Goal: Book appointment/travel/reservation

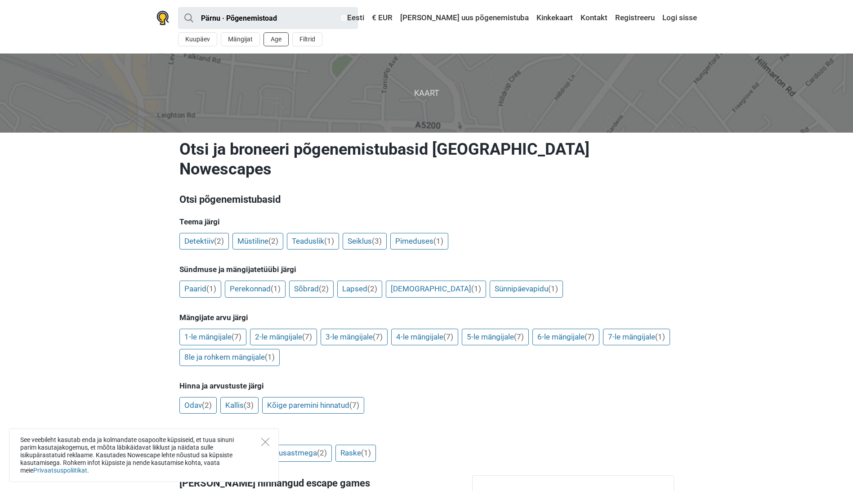
click at [284, 39] on button "Age" at bounding box center [275, 39] width 25 height 14
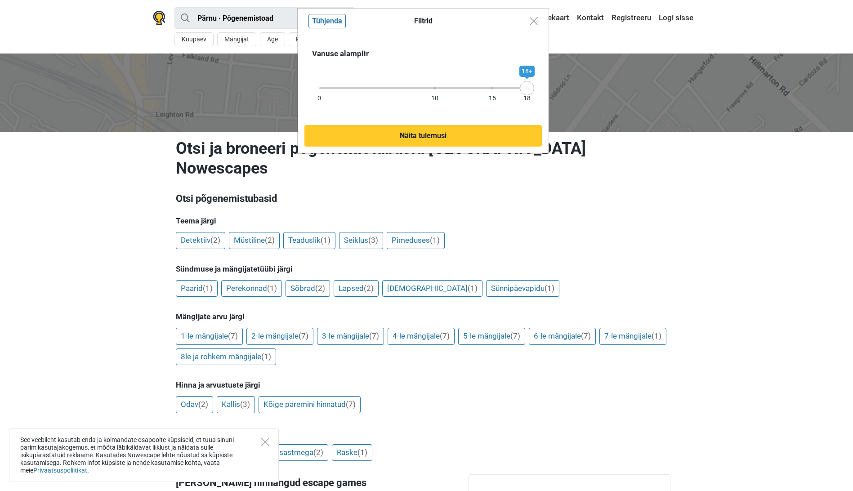
click at [436, 88] on div "0 10 15 18" at bounding box center [423, 88] width 208 height 2
drag, startPoint x: 435, startPoint y: 89, endPoint x: 419, endPoint y: 87, distance: 15.4
click at [419, 87] on icon at bounding box center [419, 88] width 13 height 4
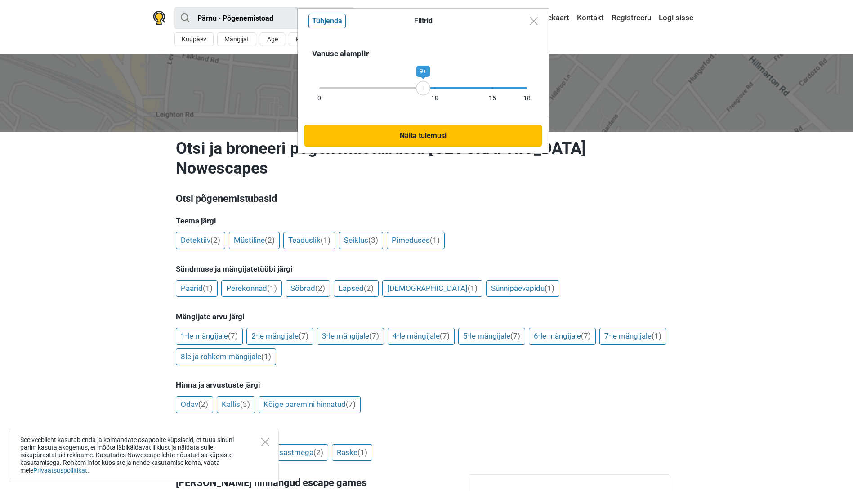
click at [420, 134] on button "Näita tulemusi" at bounding box center [422, 136] width 237 height 22
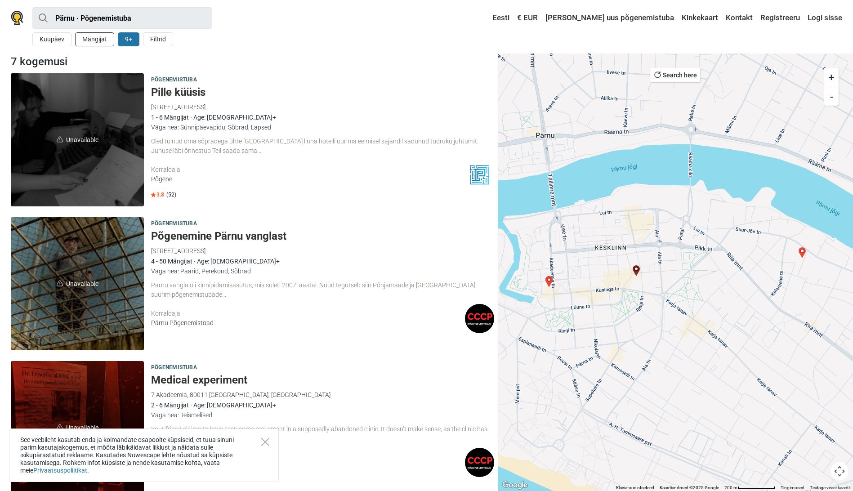
click at [110, 36] on button "Mängijat" at bounding box center [94, 39] width 39 height 14
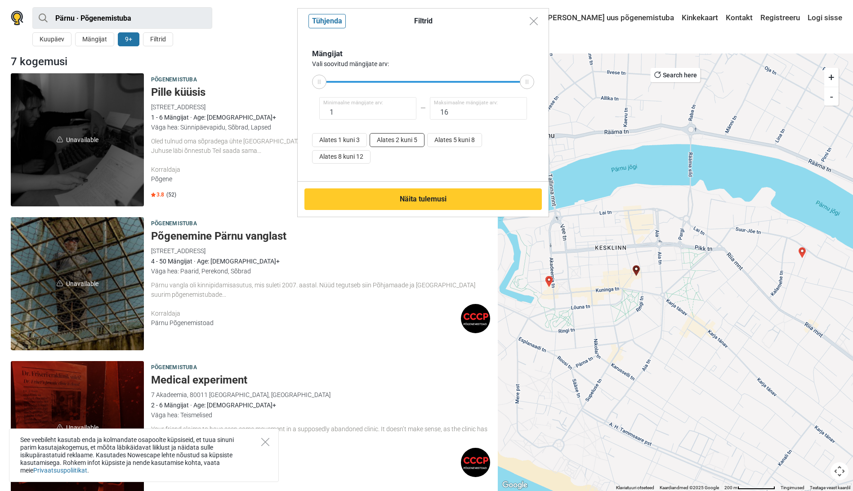
click at [392, 140] on button "Alates 2 kuni 5" at bounding box center [396, 140] width 55 height 14
type input "2"
type input "5"
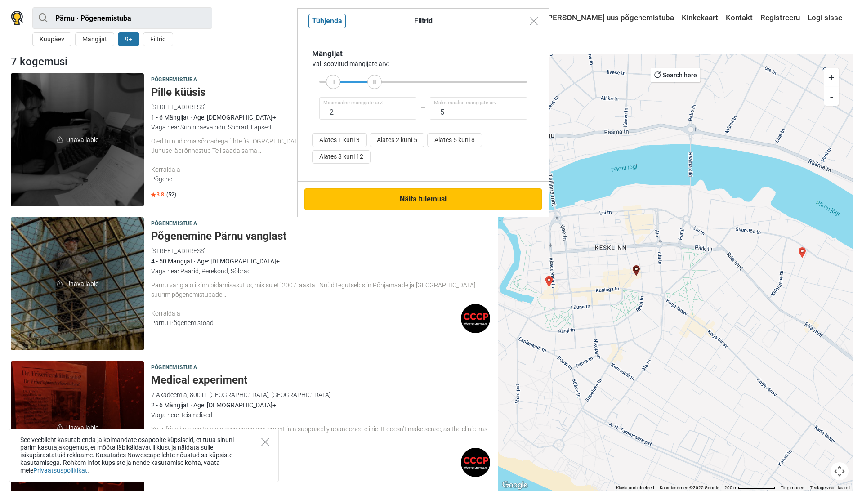
click at [400, 193] on button "Näita tulemusi" at bounding box center [422, 199] width 237 height 22
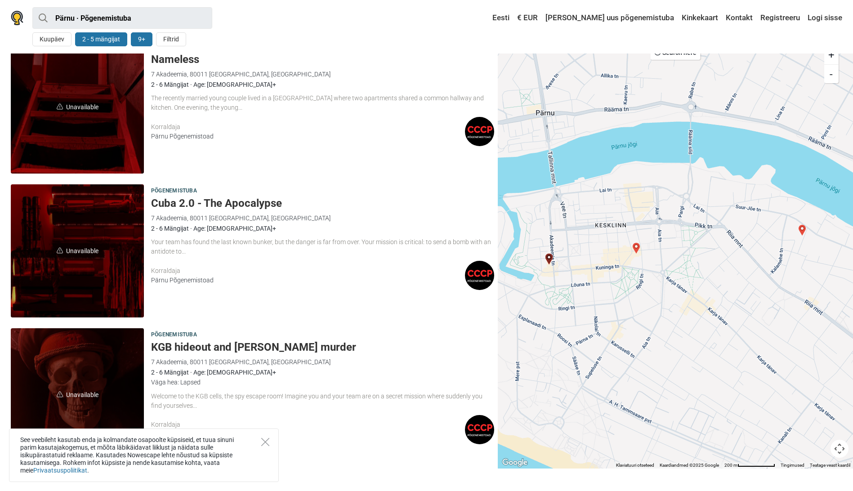
scroll to position [613, 0]
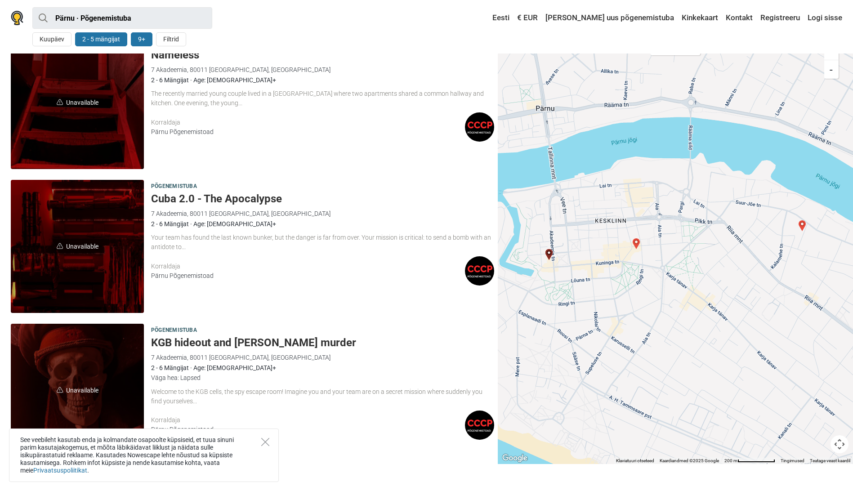
click at [76, 254] on span "Unavailable" at bounding box center [77, 246] width 133 height 133
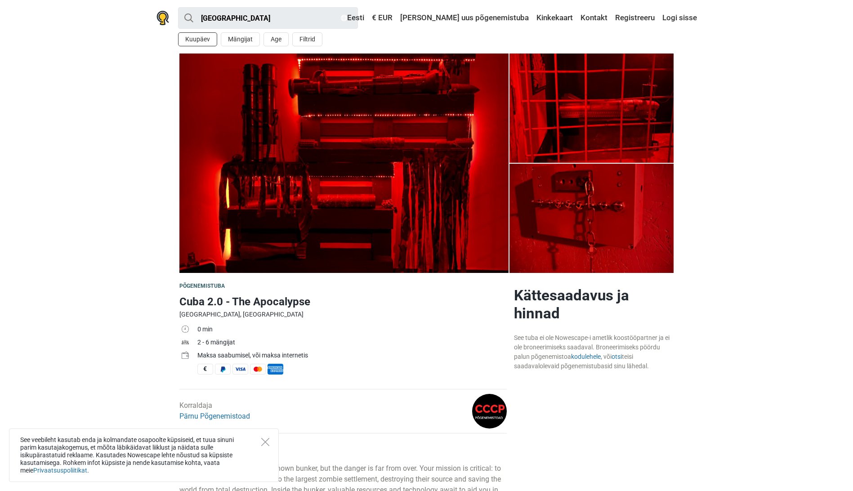
click at [196, 36] on button "Kuupäev" at bounding box center [197, 39] width 39 height 14
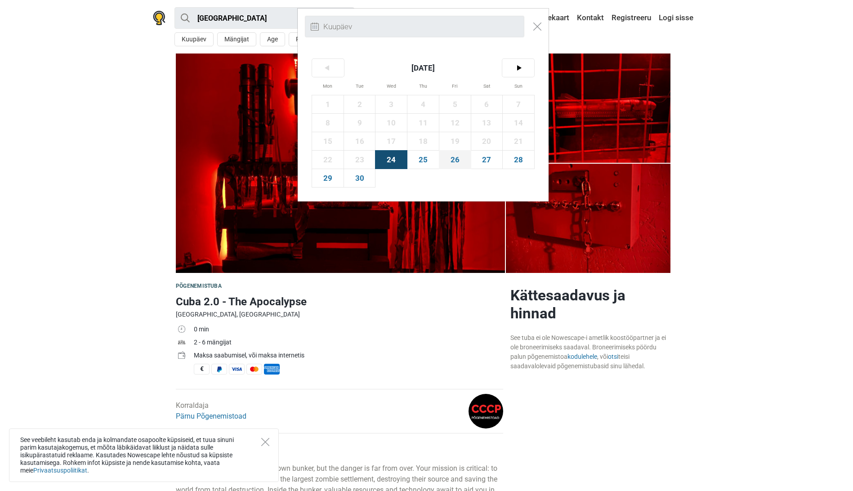
click at [460, 160] on span "26" at bounding box center [454, 160] width 31 height 18
type input "26. september (R)"
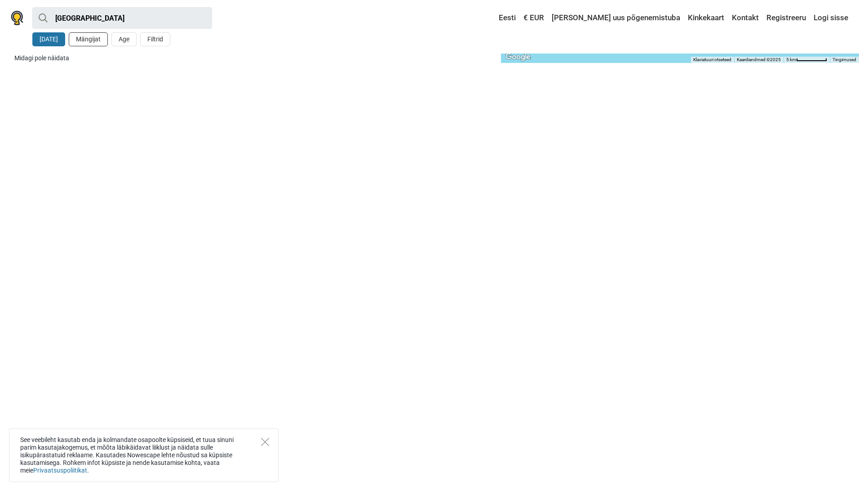
click at [101, 41] on button "Mängijat" at bounding box center [88, 39] width 39 height 14
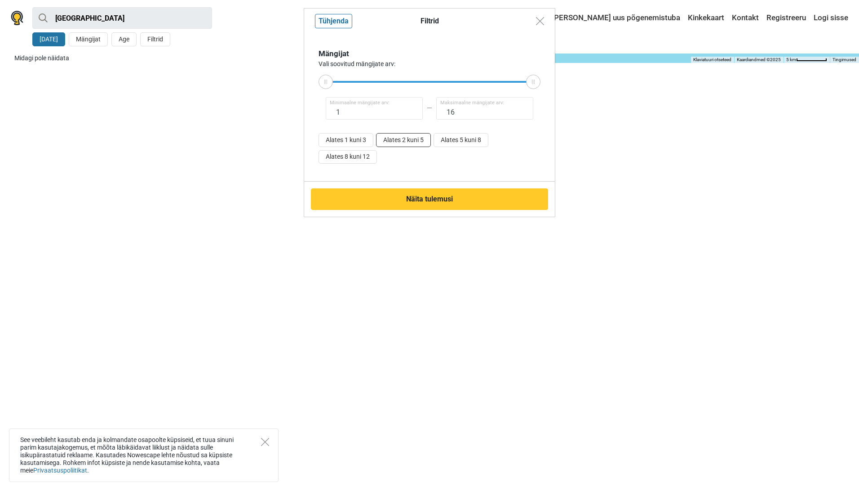
click at [397, 140] on button "Alates 2 kuni 5" at bounding box center [403, 140] width 55 height 14
type input "2"
type input "5"
click at [125, 44] on div "Filtrid Tühjenda Mängijat Vali soovitud mängijate arv: 2 Minimaalne mängijate a…" at bounding box center [429, 245] width 859 height 491
click at [127, 40] on div "Filtrid Tühjenda Mängijat Vali soovitud mängijate arv: 2 Minimaalne mängijate a…" at bounding box center [429, 245] width 859 height 491
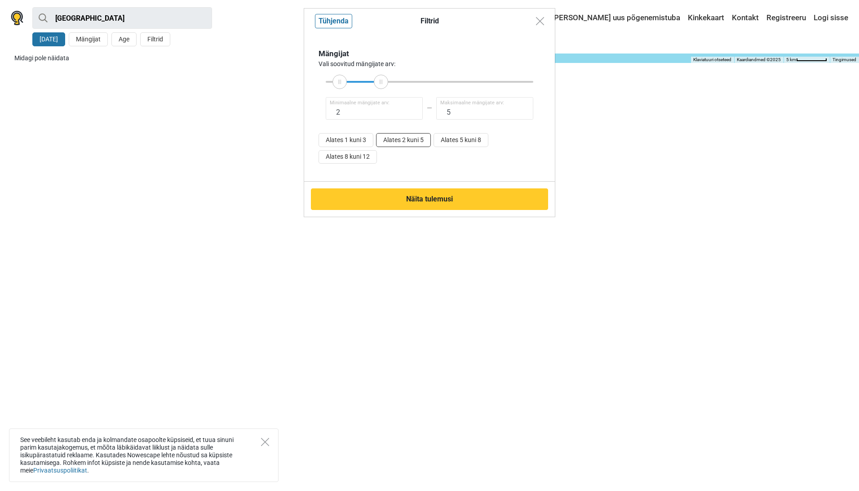
click at [406, 141] on button "Alates 2 kuni 5" at bounding box center [403, 140] width 55 height 14
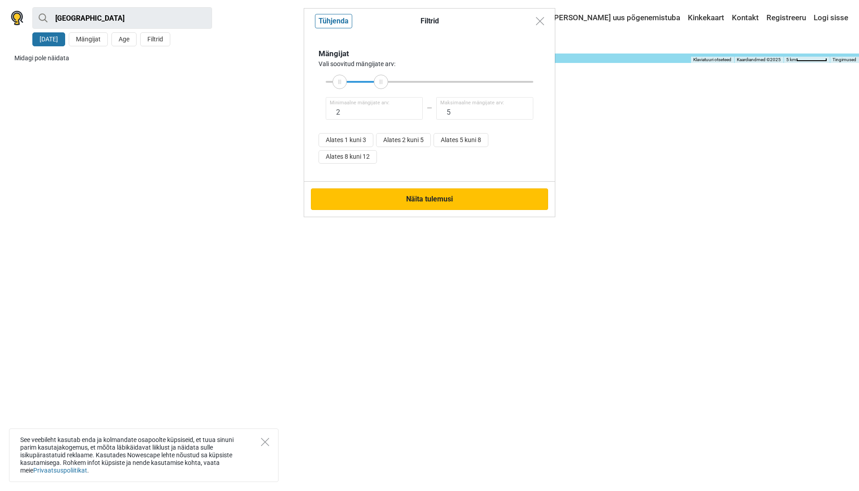
click at [437, 202] on button "Näita tulemusi" at bounding box center [429, 199] width 237 height 22
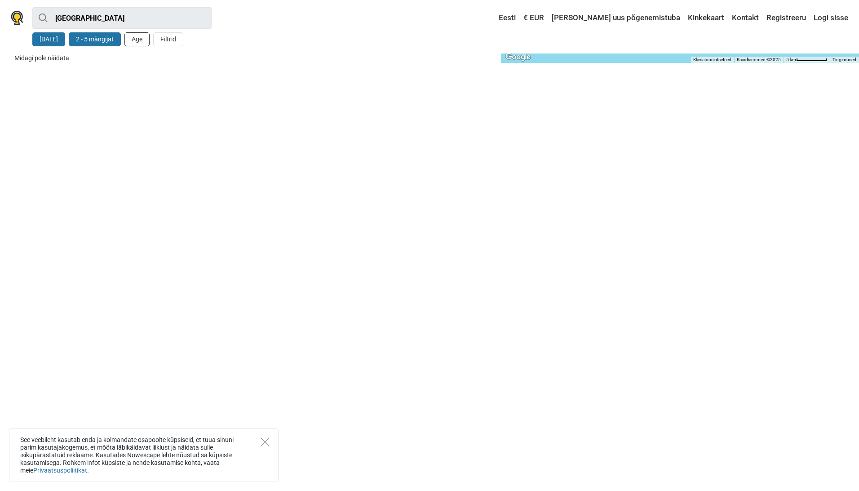
click at [138, 44] on button "Age" at bounding box center [137, 39] width 25 height 14
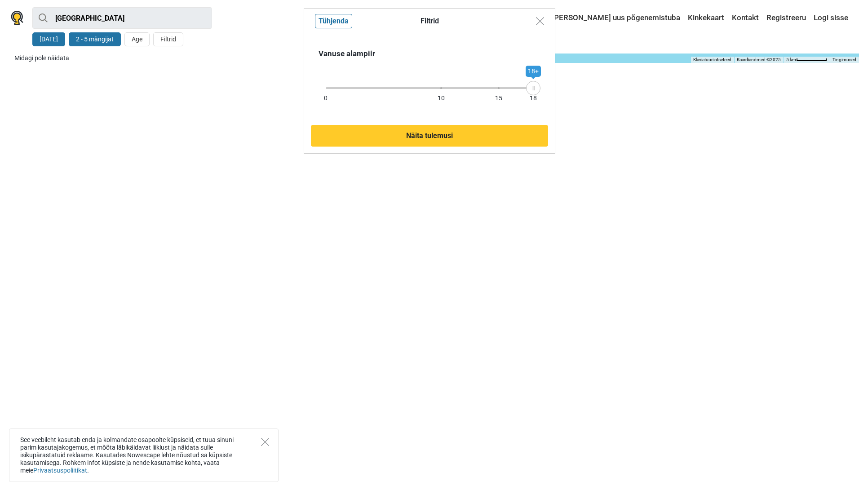
click at [434, 88] on div "0 10 15 18" at bounding box center [430, 88] width 208 height 2
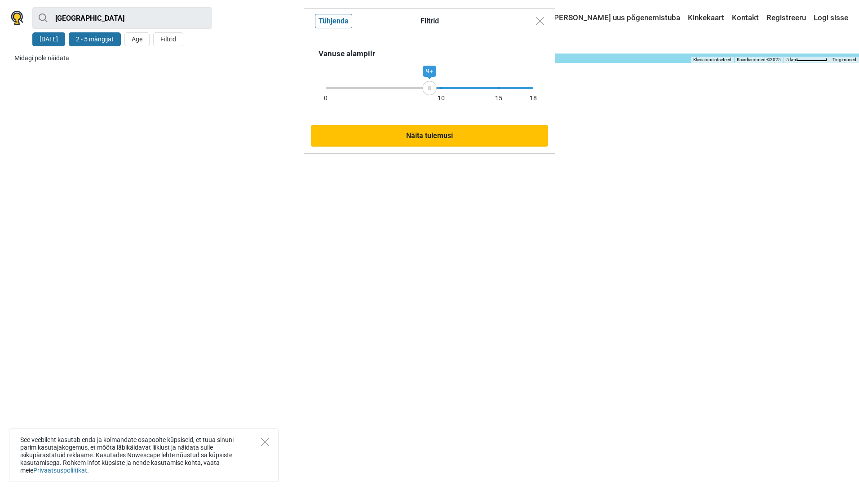
click at [430, 138] on button "Näita tulemusi" at bounding box center [429, 136] width 237 height 22
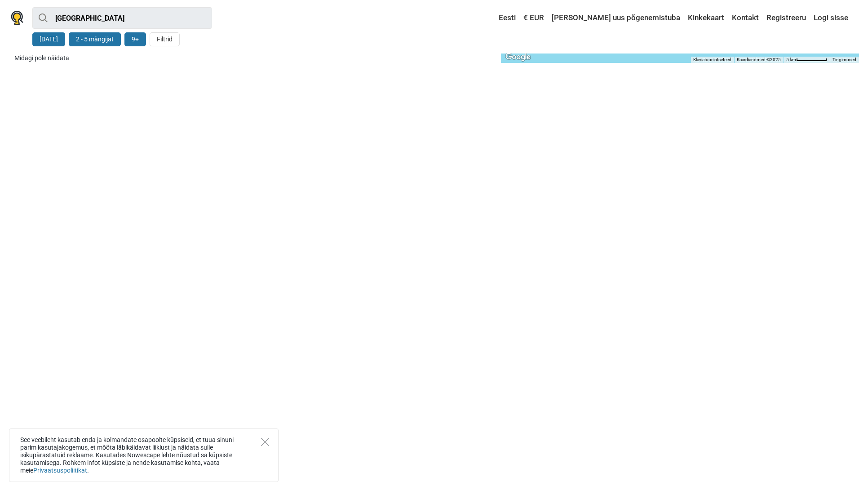
click at [57, 39] on button "[DATE]" at bounding box center [48, 39] width 33 height 14
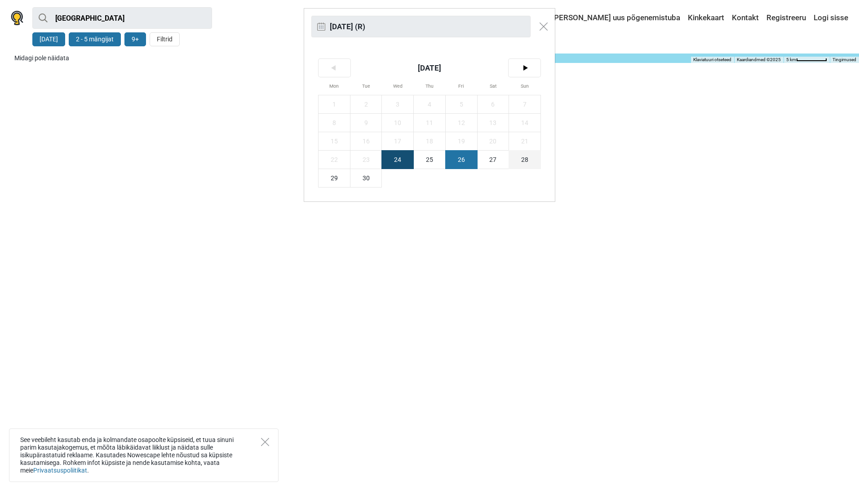
click at [529, 159] on span "28" at bounding box center [524, 160] width 31 height 18
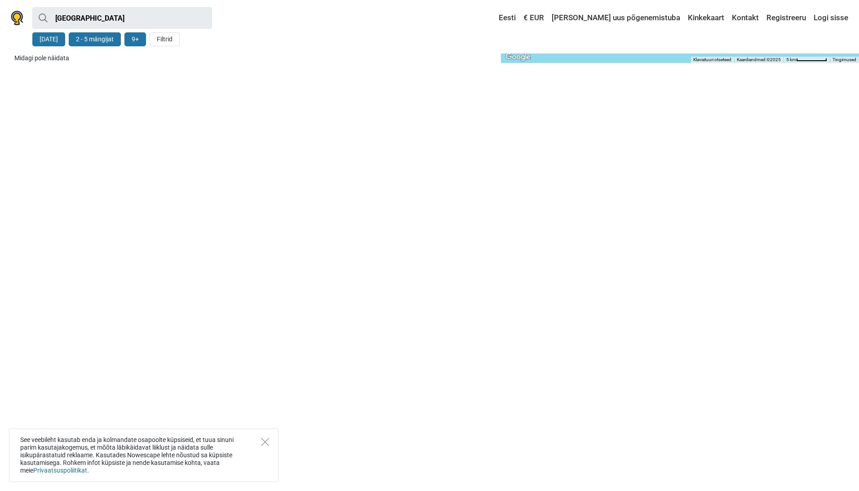
click at [46, 36] on button "[DATE]" at bounding box center [48, 39] width 33 height 14
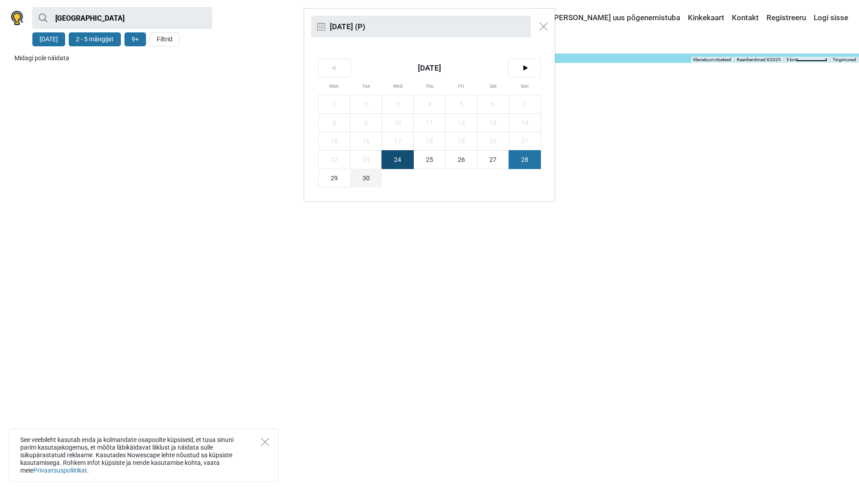
click at [370, 177] on span "30" at bounding box center [366, 178] width 31 height 18
type input "[DATE] (T)"
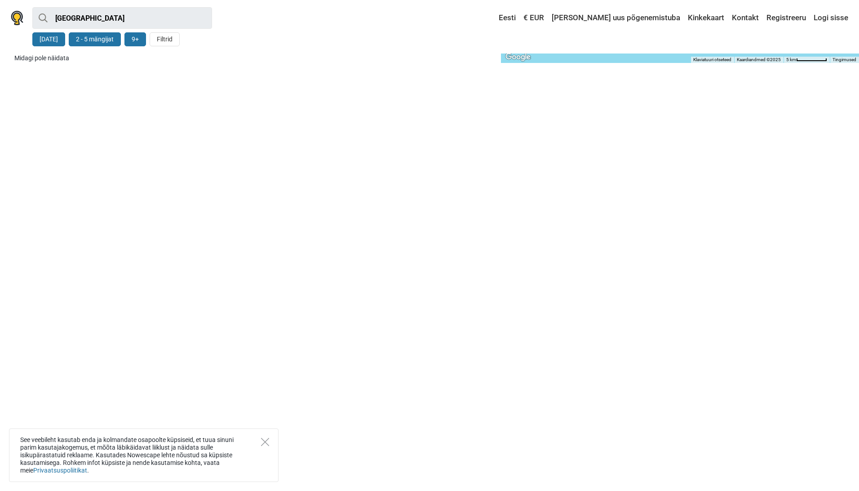
click at [53, 36] on button "[DATE]" at bounding box center [48, 39] width 33 height 14
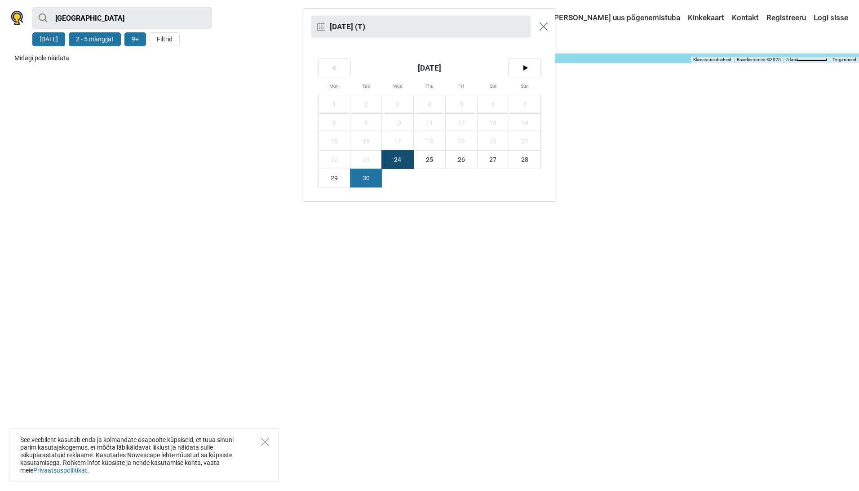
click at [544, 25] on img "Close modal" at bounding box center [544, 26] width 8 height 8
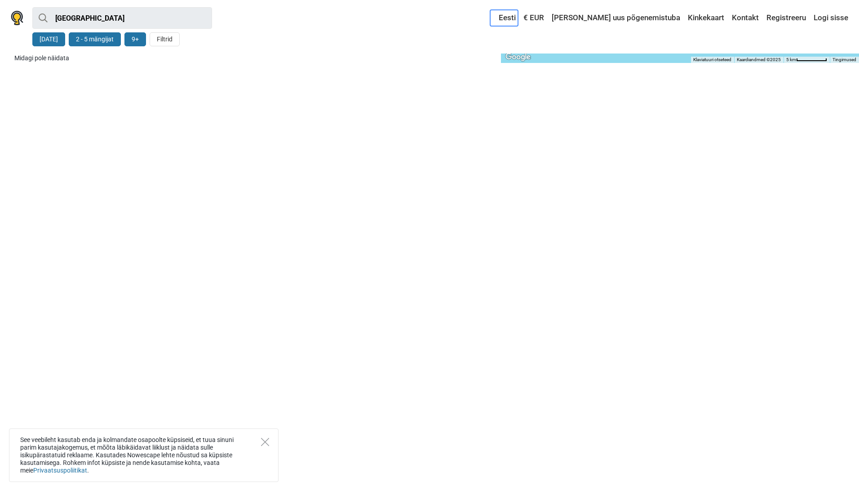
click at [518, 18] on link "Eesti" at bounding box center [504, 18] width 28 height 16
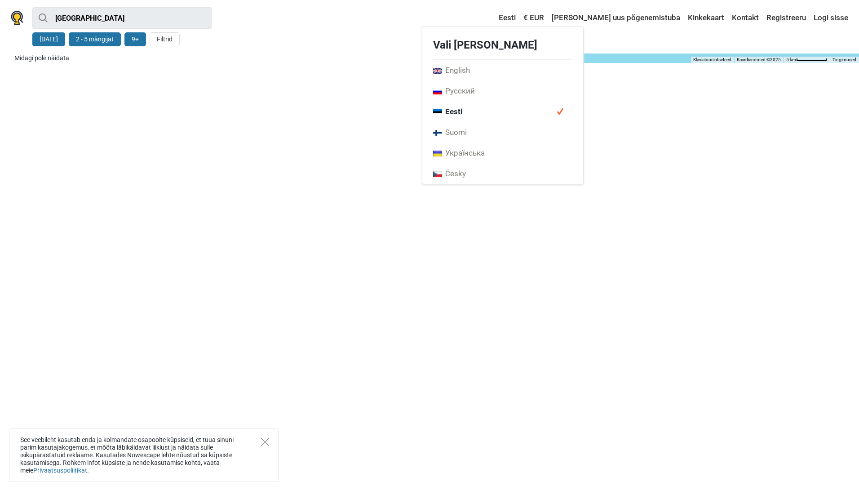
click at [299, 18] on div "Eesti Vali [PERSON_NAME] English Русский Eesti [GEOGRAPHIC_DATA] Українська Čes…" at bounding box center [438, 18] width 821 height 16
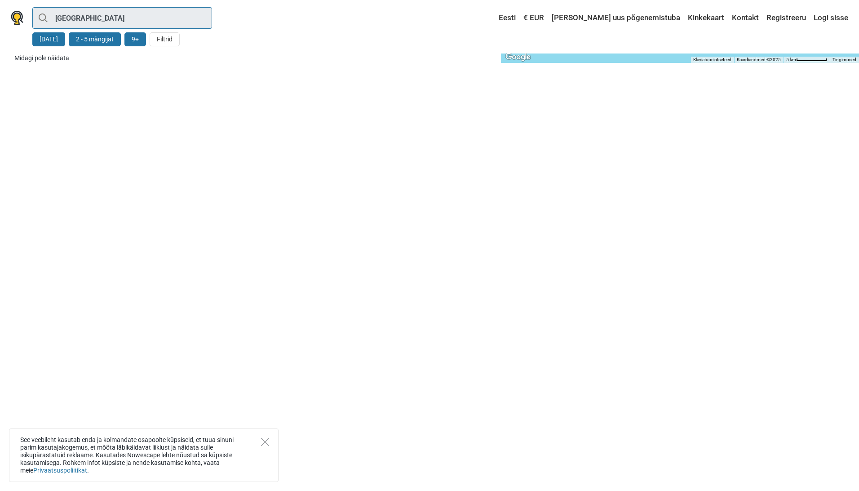
click at [82, 18] on input "[GEOGRAPHIC_DATA]" at bounding box center [122, 18] width 180 height 22
type input "[GEOGRAPHIC_DATA]"
